Goal: Check status

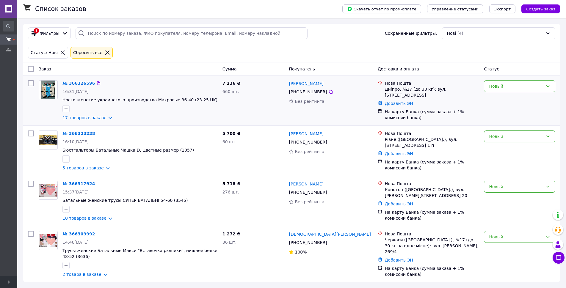
scroll to position [1, 0]
drag, startPoint x: 504, startPoint y: 238, endPoint x: 505, endPoint y: 243, distance: 4.7
click at [504, 239] on div "Новый" at bounding box center [516, 237] width 54 height 7
click at [507, 250] on li "Принят" at bounding box center [519, 249] width 71 height 11
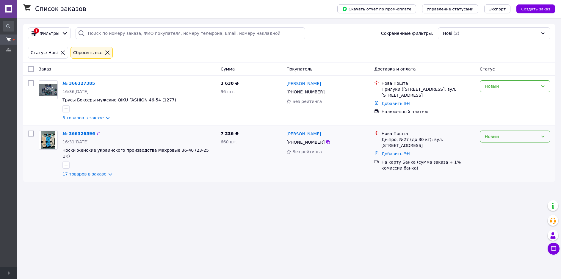
click at [505, 136] on div "Новый" at bounding box center [511, 136] width 53 height 7
click at [501, 150] on li "Принят" at bounding box center [515, 149] width 70 height 11
click at [510, 90] on div "Новый" at bounding box center [511, 86] width 53 height 7
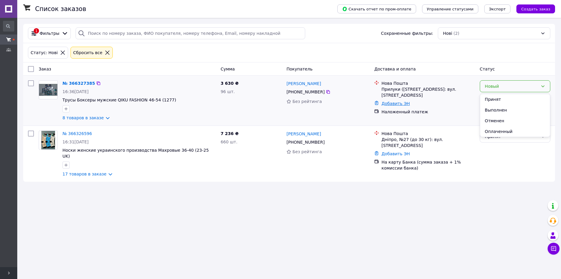
drag, startPoint x: 501, startPoint y: 110, endPoint x: 401, endPoint y: 105, distance: 100.3
click at [500, 110] on li "Выполнен" at bounding box center [515, 110] width 70 height 11
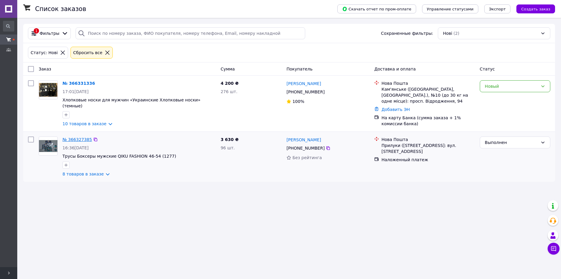
click at [73, 138] on link "№ 366327385" at bounding box center [76, 139] width 29 height 5
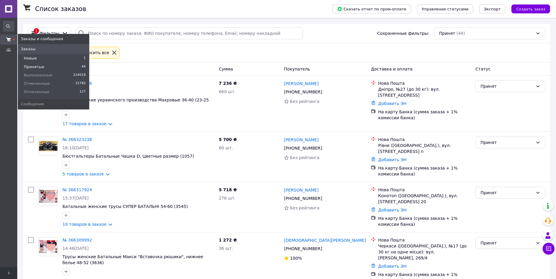
click at [42, 59] on li "Новые 1" at bounding box center [53, 58] width 71 height 8
